Goal: Task Accomplishment & Management: Use online tool/utility

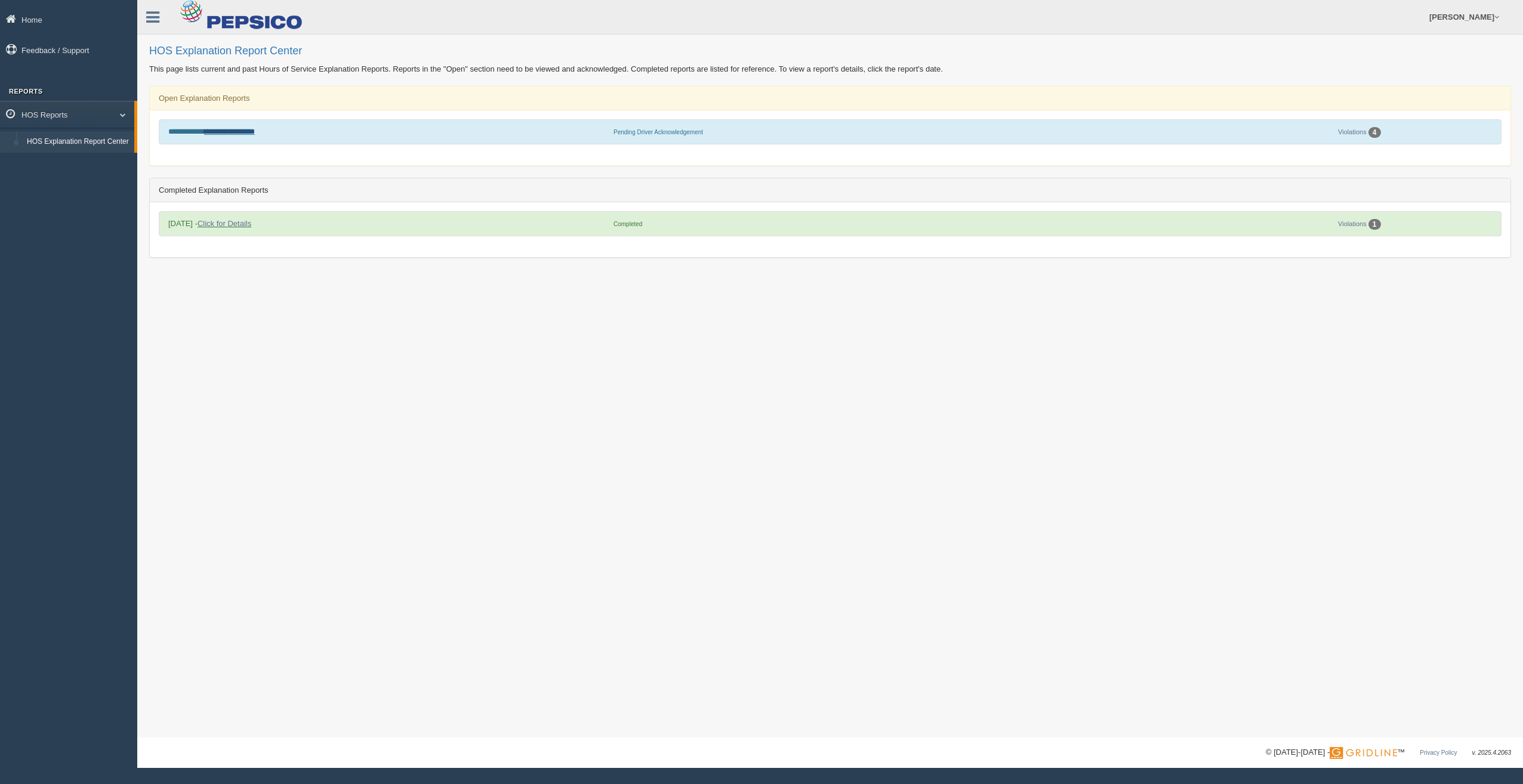
click at [246, 134] on link "**********" at bounding box center [229, 131] width 51 height 7
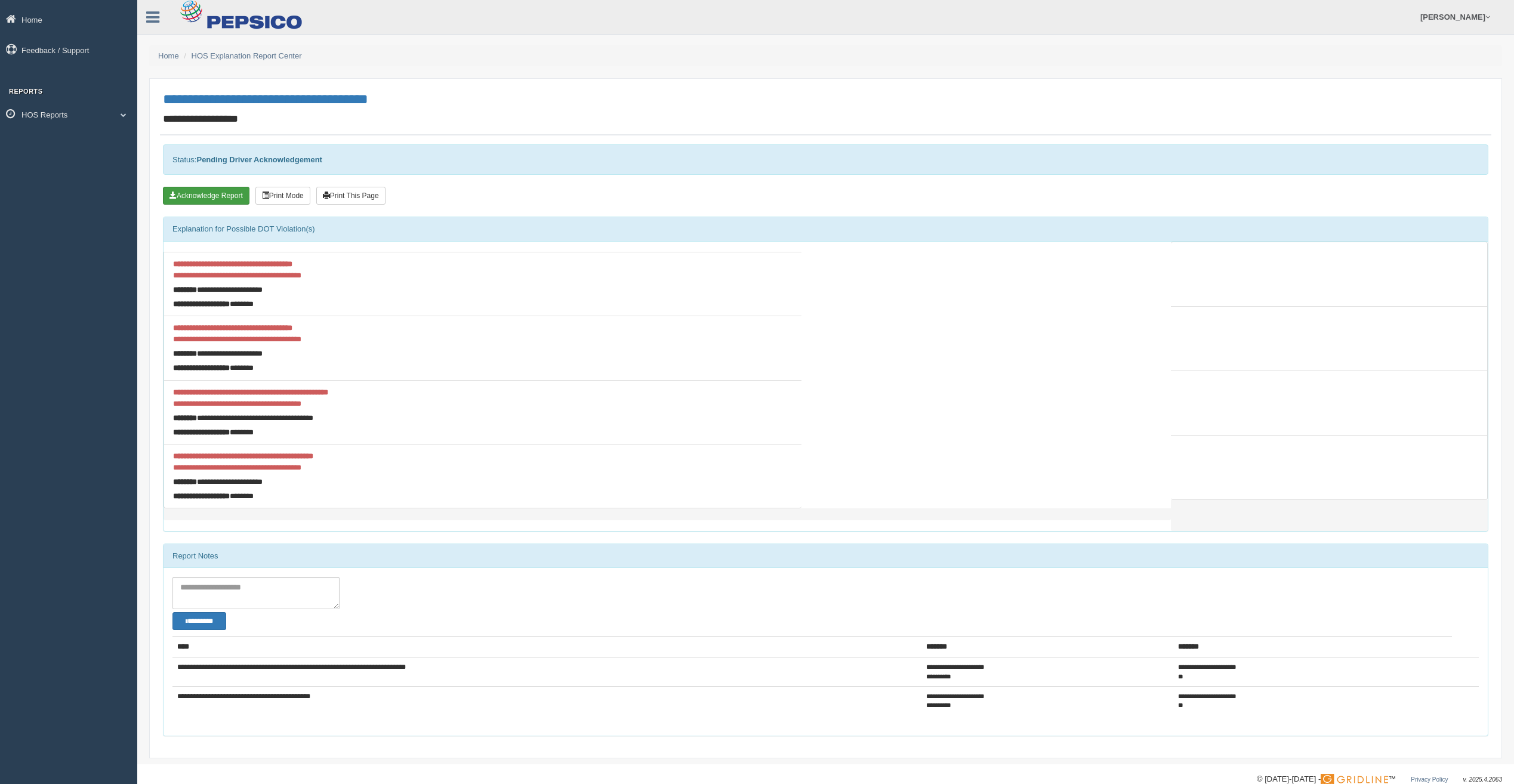
click at [222, 197] on button "Acknowledge Report" at bounding box center [206, 196] width 87 height 18
